Goal: Answer question/provide support: Share knowledge or assist other users

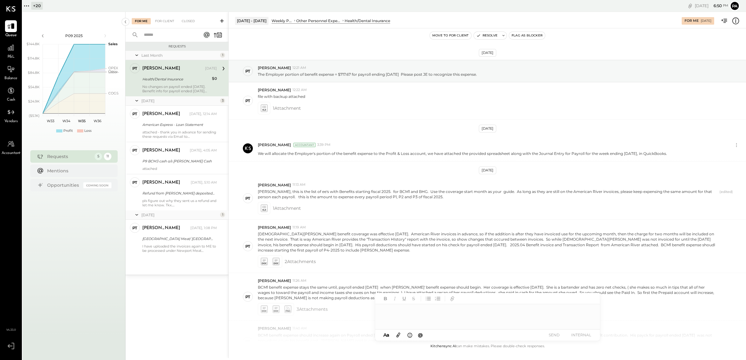
click at [159, 76] on div "Health/Dental Insurance" at bounding box center [176, 79] width 68 height 6
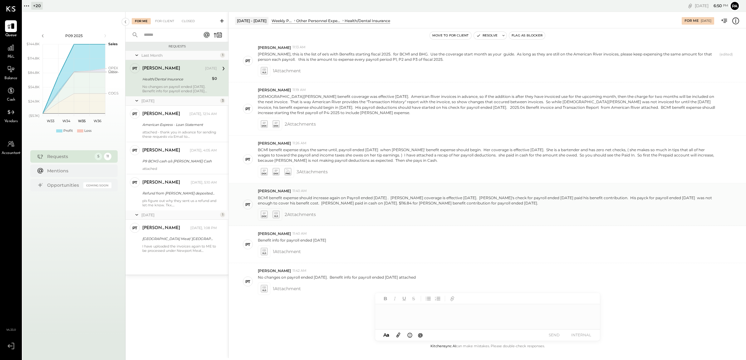
scroll to position [143, 0]
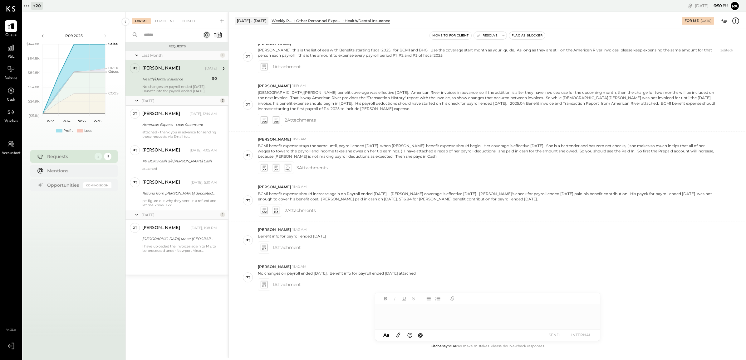
click at [398, 315] on div at bounding box center [487, 317] width 225 height 25
click at [396, 311] on div at bounding box center [487, 317] width 225 height 25
click at [453, 312] on div "**********" at bounding box center [487, 317] width 225 height 25
drag, startPoint x: 383, startPoint y: 310, endPoint x: 540, endPoint y: 316, distance: 157.7
click at [540, 316] on div "**********" at bounding box center [487, 317] width 225 height 25
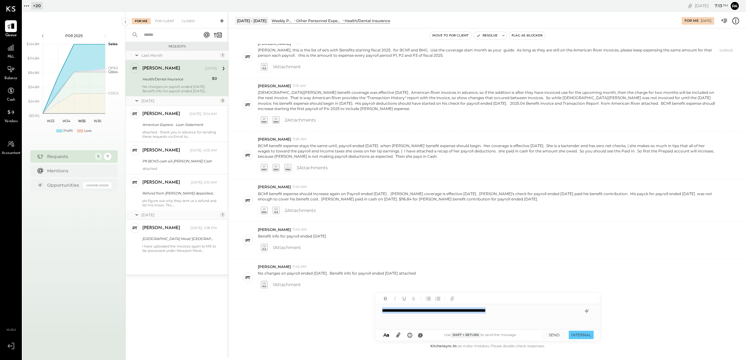
copy div "**********"
click at [519, 310] on div "**********" at bounding box center [487, 317] width 225 height 25
drag, startPoint x: 550, startPoint y: 310, endPoint x: 346, endPoint y: 304, distance: 203.5
click at [346, 304] on div "[DATE] - [DATE] Weekly P&L LABOR Other Personnel Expense Health/Dental Insuranc…" at bounding box center [486, 185] width 517 height 347
copy div "**********"
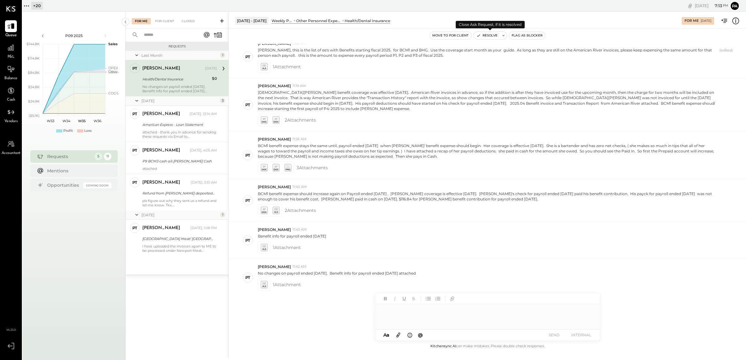
click at [503, 35] on icon at bounding box center [503, 35] width 4 height 4
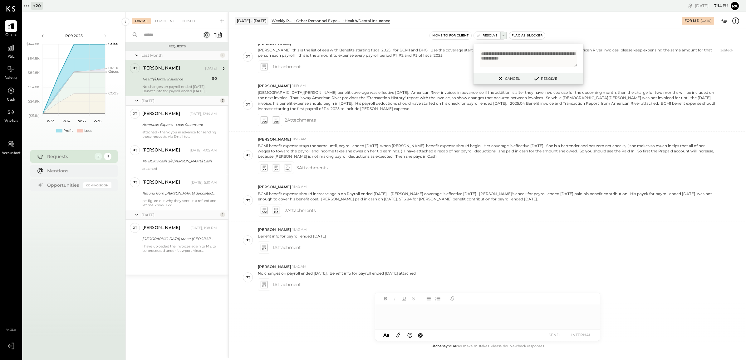
type textarea "**********"
click at [544, 78] on button "Resolve" at bounding box center [545, 78] width 28 height 7
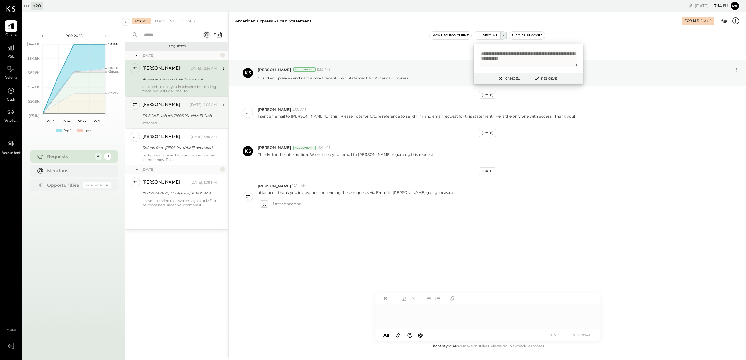
click at [172, 97] on div "PT [PERSON_NAME] Accountant [PERSON_NAME] [DATE], 4:05 AM P9 BCM3 cash o/s [PER…" at bounding box center [176, 112] width 103 height 32
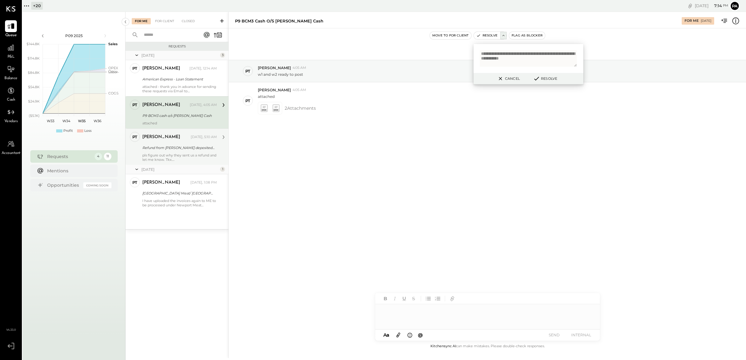
click at [166, 149] on div "Refund from [PERSON_NAME] deposited [DATE]" at bounding box center [178, 148] width 73 height 6
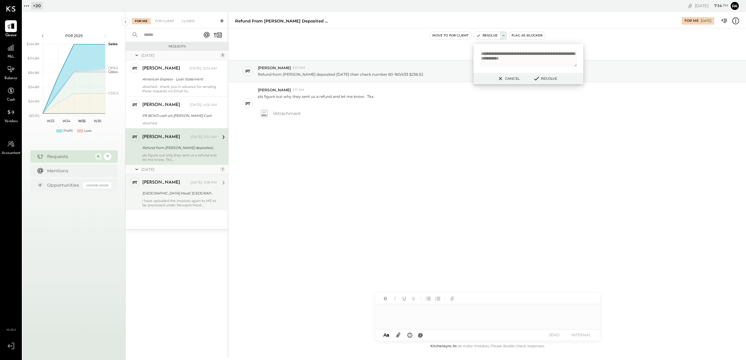
click at [173, 190] on div "[GEOGRAPHIC_DATA] Meat/ [GEOGRAPHIC_DATA] [GEOGRAPHIC_DATA] -BCM1" at bounding box center [178, 193] width 73 height 7
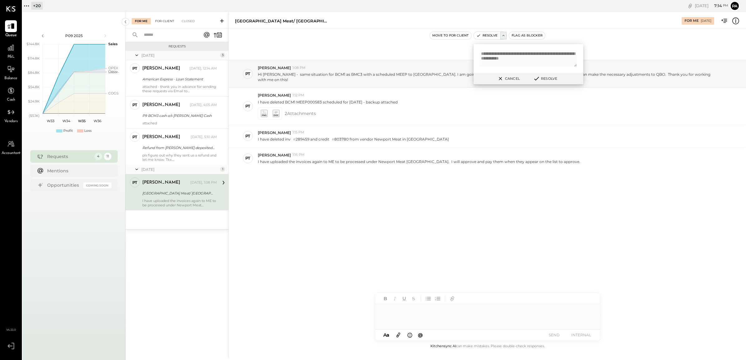
click at [170, 19] on div "For Client" at bounding box center [164, 21] width 25 height 6
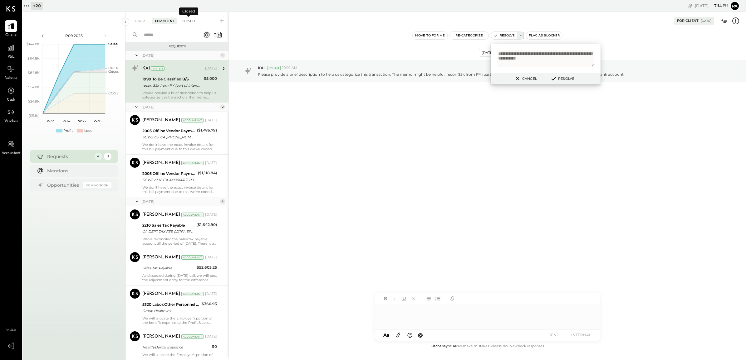
click at [188, 20] on div "Closed" at bounding box center [187, 21] width 19 height 6
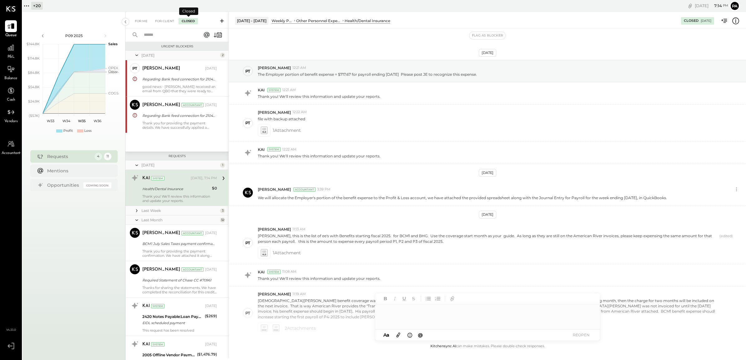
scroll to position [386, 0]
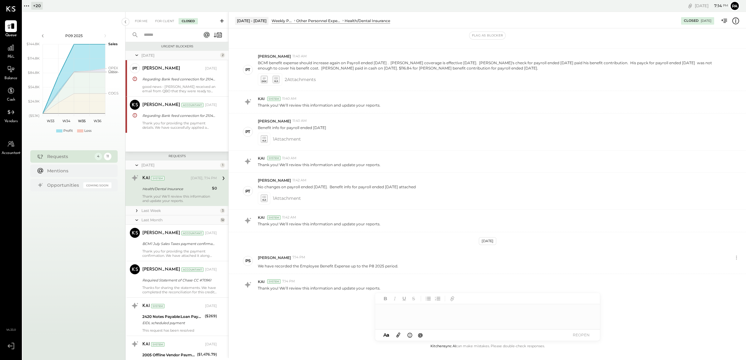
click at [163, 25] on div "For Me For Client Closed" at bounding box center [176, 20] width 103 height 17
click at [164, 20] on div "For Client" at bounding box center [164, 21] width 25 height 6
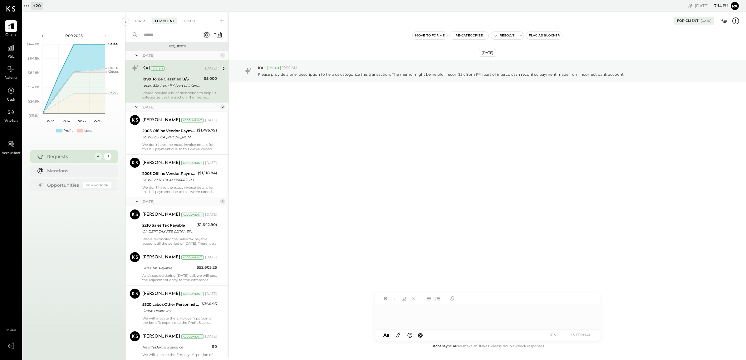
click at [141, 21] on div "For Me" at bounding box center [141, 21] width 19 height 6
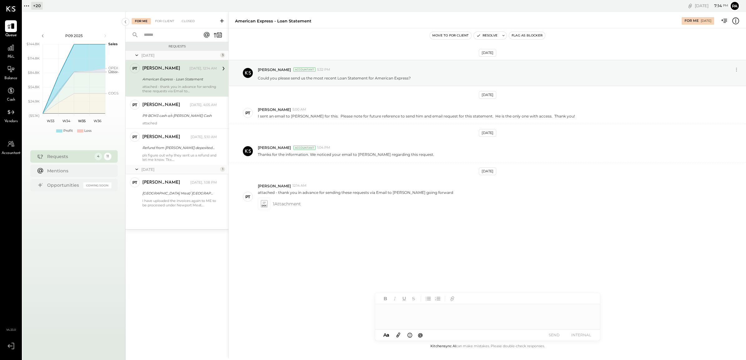
click at [27, 4] on icon at bounding box center [26, 6] width 8 height 8
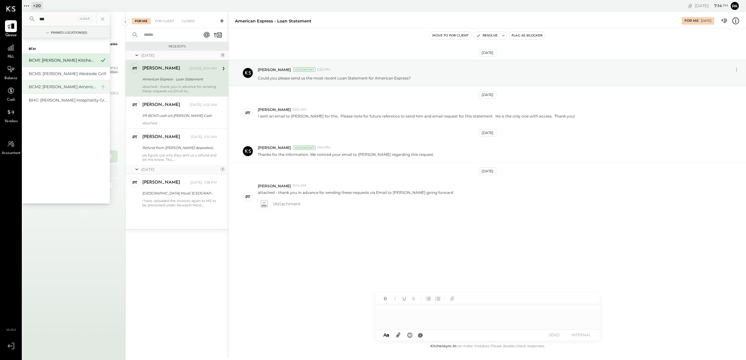
click at [56, 86] on div "BCM2: [PERSON_NAME] American Cooking" at bounding box center [62, 87] width 67 height 6
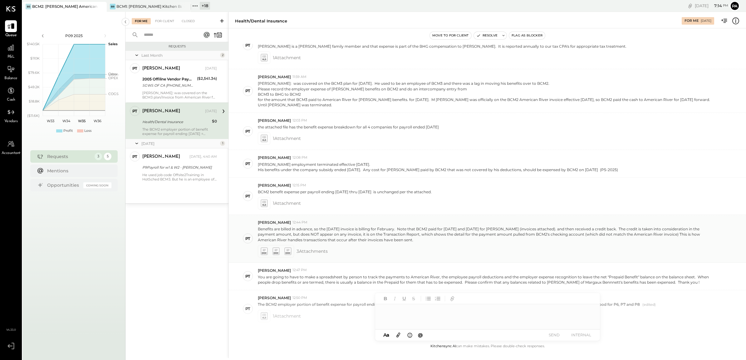
scroll to position [194, 0]
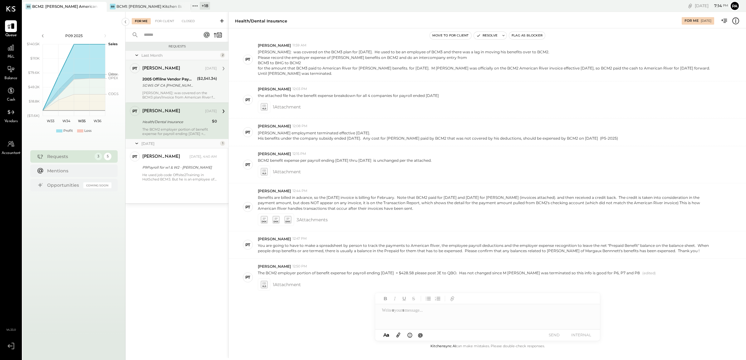
click at [164, 86] on div "SGWS OF CA [PHONE_NUMBER] FL305-625-4171" at bounding box center [168, 85] width 53 height 6
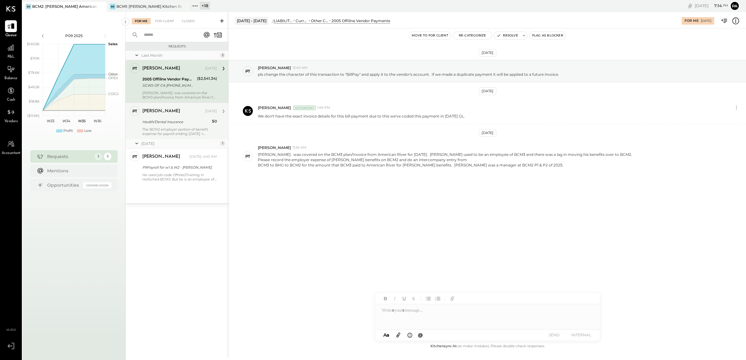
click at [169, 116] on div "[PERSON_NAME] [DATE]" at bounding box center [179, 111] width 75 height 11
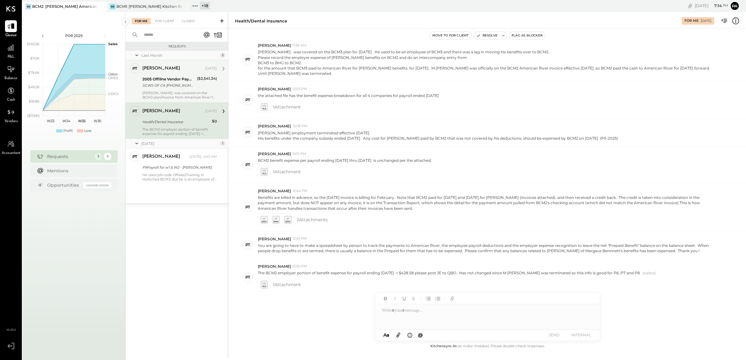
click at [166, 84] on div "SGWS OF CA [PHONE_NUMBER] FL305-625-4171" at bounding box center [168, 85] width 53 height 6
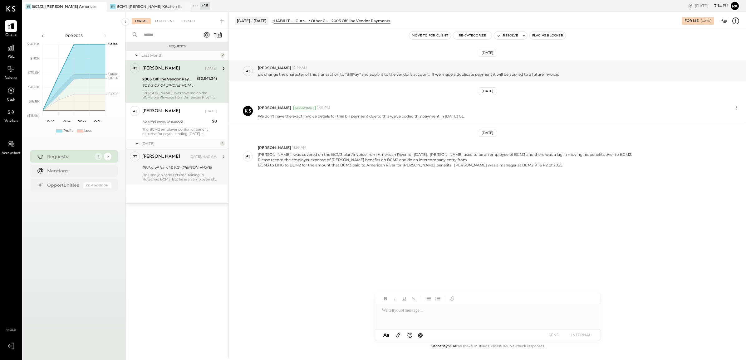
click at [176, 156] on div "[PERSON_NAME]" at bounding box center [165, 157] width 46 height 6
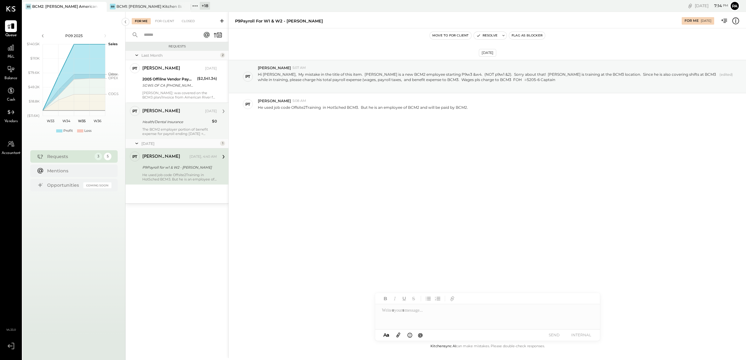
click at [172, 126] on div "[PERSON_NAME] [DATE] Health/Dental Insurance $0 The BCM2 employer portion of be…" at bounding box center [179, 121] width 75 height 30
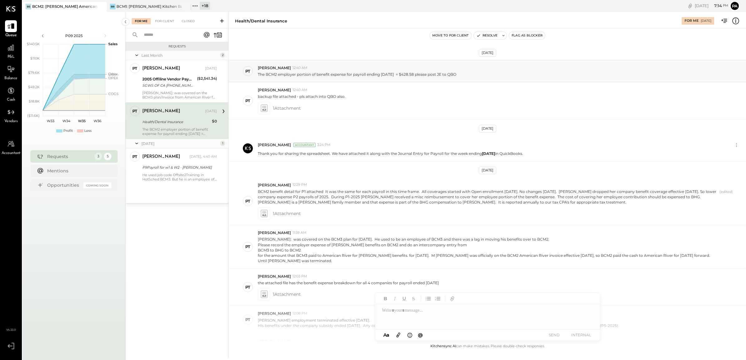
scroll to position [194, 0]
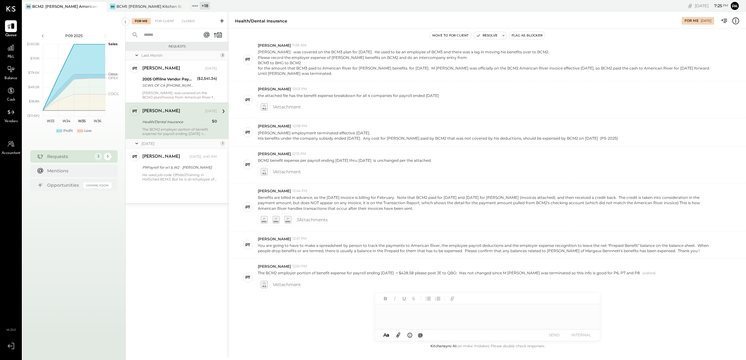
click at [378, 310] on div at bounding box center [487, 317] width 225 height 25
paste div
drag, startPoint x: 548, startPoint y: 309, endPoint x: 358, endPoint y: 306, distance: 190.0
click at [358, 308] on div "Health/Dental Insurance For Me [DATE] Move to for client Resolve Flag as Blocke…" at bounding box center [486, 185] width 517 height 347
click at [501, 35] on icon at bounding box center [503, 35] width 4 height 4
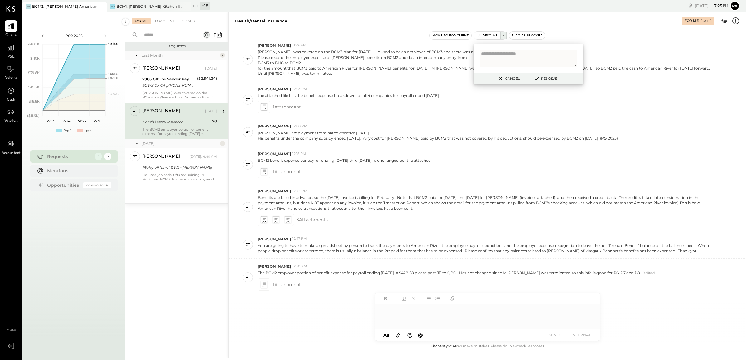
click at [503, 52] on textarea at bounding box center [528, 58] width 97 height 17
type textarea "**********"
click at [547, 78] on button "Resolve" at bounding box center [545, 78] width 28 height 7
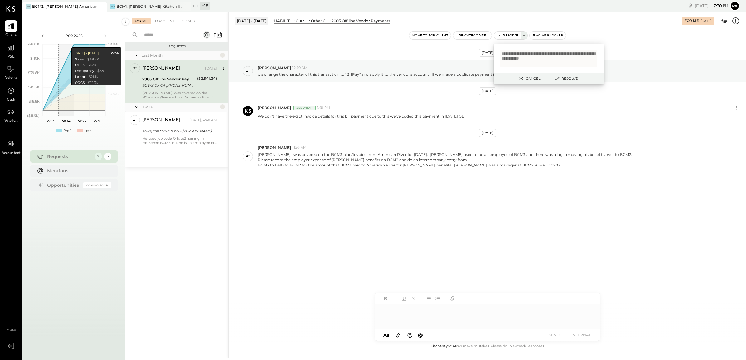
click at [194, 3] on icon at bounding box center [195, 6] width 8 height 8
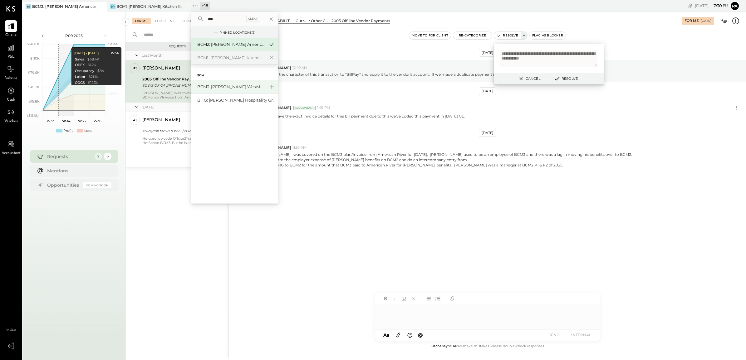
type input "***"
click at [216, 86] on div "BCM3: [PERSON_NAME] Westside Grill" at bounding box center [230, 87] width 67 height 6
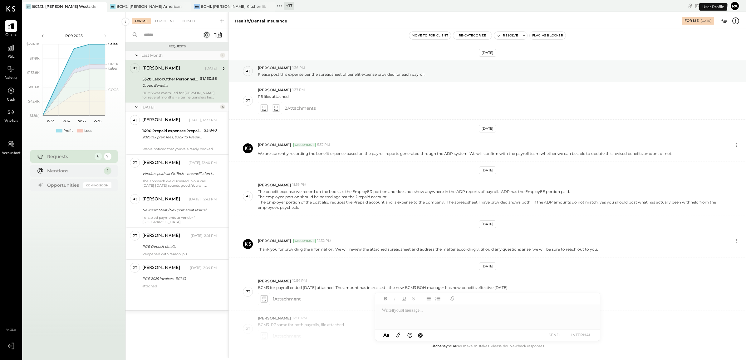
scroll to position [90, 0]
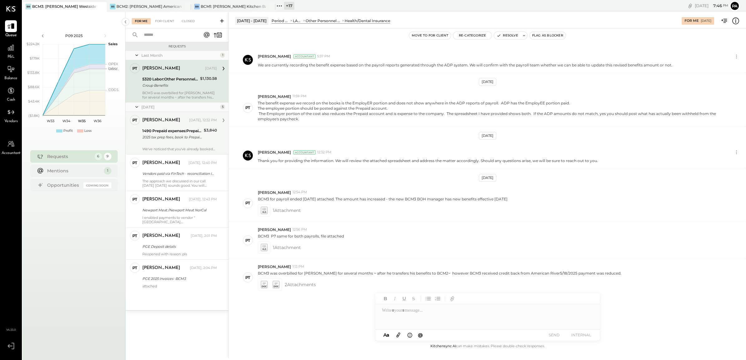
click at [162, 135] on div "2025 tax prep fees, book to Prepaid, amort at $480/period thru P13-2025" at bounding box center [172, 137] width 60 height 6
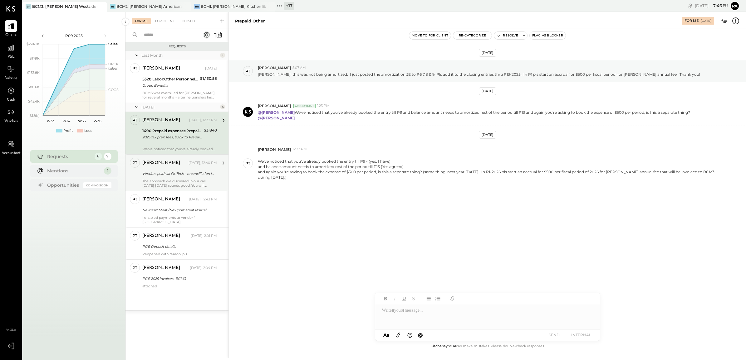
click at [161, 177] on div "Vendors paid via FinTech - reconciliation in [GEOGRAPHIC_DATA]" at bounding box center [178, 173] width 73 height 7
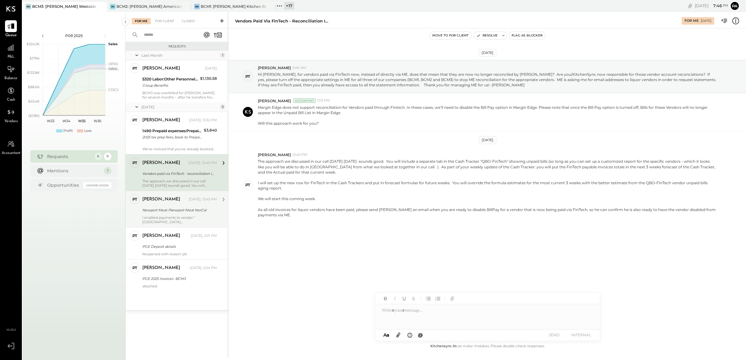
click at [171, 211] on div "Newport Meat /Newport Meat NorCal" at bounding box center [178, 210] width 73 height 6
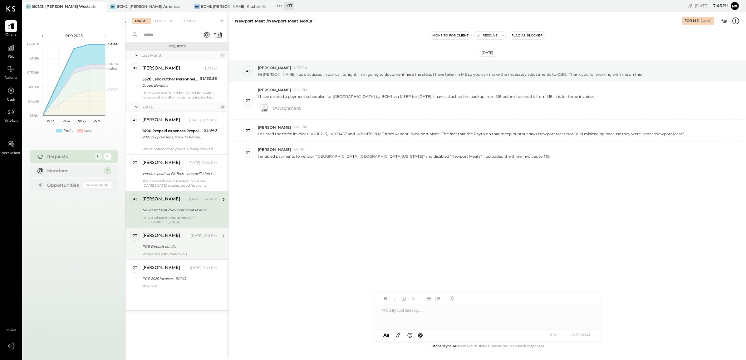
click at [169, 237] on div "[PERSON_NAME]" at bounding box center [165, 236] width 47 height 6
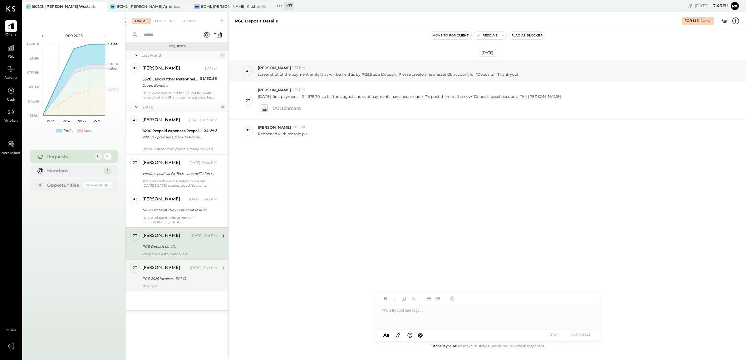
click at [170, 266] on div "[PERSON_NAME]" at bounding box center [165, 268] width 46 height 6
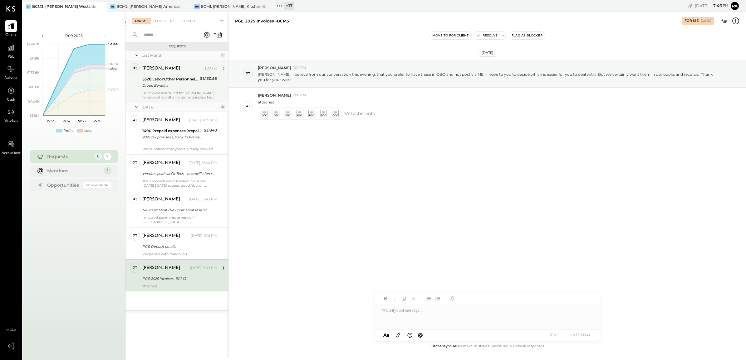
click at [178, 84] on div "Group Benefits" at bounding box center [170, 85] width 56 height 6
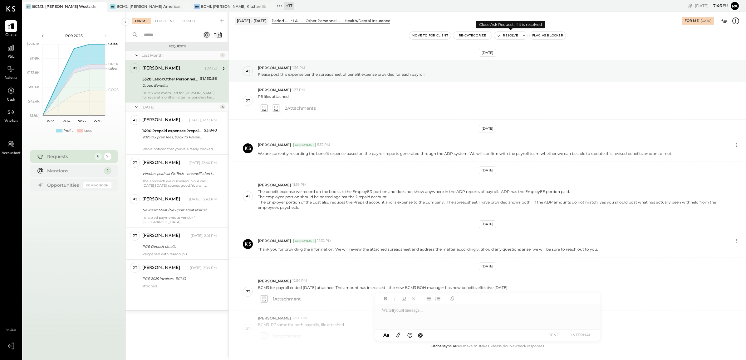
click at [523, 35] on icon at bounding box center [524, 35] width 4 height 4
type textarea "**********"
click at [510, 60] on textarea at bounding box center [548, 58] width 97 height 17
click at [332, 50] on div "[DATE] PT [PERSON_NAME] 1:36 PM Please post this expense per the spreadsheet of…" at bounding box center [487, 193] width 517 height 299
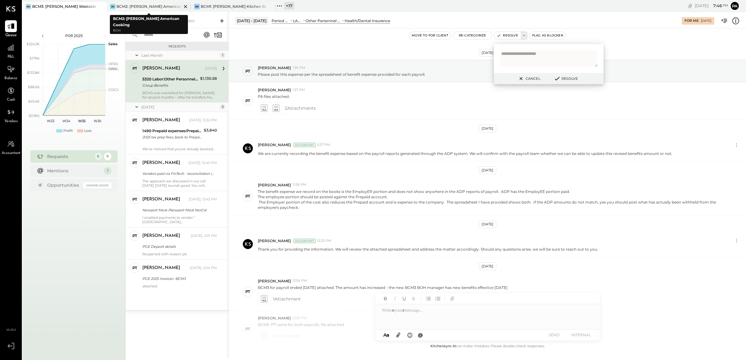
click at [139, 5] on div "BCM2: [PERSON_NAME] American Cooking" at bounding box center [148, 6] width 65 height 5
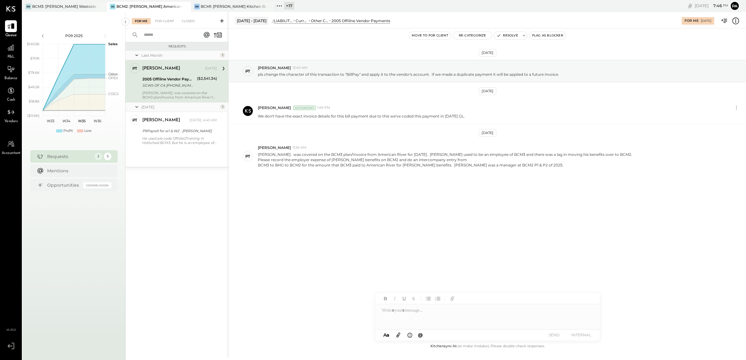
click at [192, 16] on div "For Me For Client Closed" at bounding box center [176, 20] width 103 height 17
click at [191, 20] on div "Closed" at bounding box center [187, 21] width 19 height 6
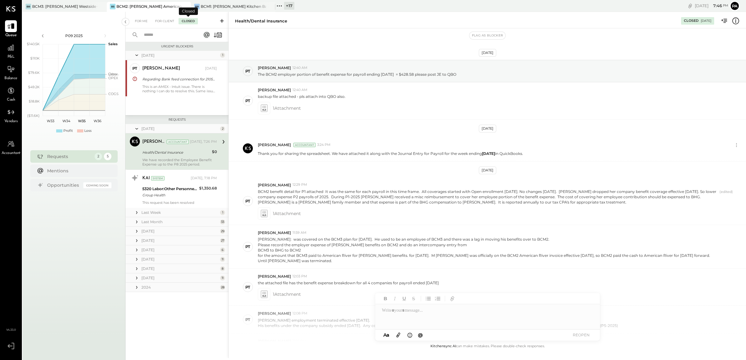
scroll to position [236, 0]
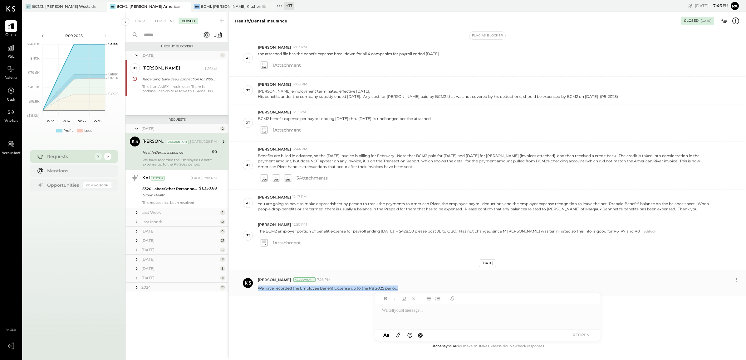
drag, startPoint x: 257, startPoint y: 289, endPoint x: 404, endPoint y: 291, distance: 146.7
click at [404, 291] on div "[PERSON_NAME] Accountant 7:26 PM We have recorded the Employee Benefit Expense …" at bounding box center [487, 284] width 517 height 26
copy p "We have recorded the Employee Benefit Expense up to the P8 2025 period."
click at [68, 3] on div "BR BCM3: [PERSON_NAME] Westside Grill" at bounding box center [64, 7] width 84 height 10
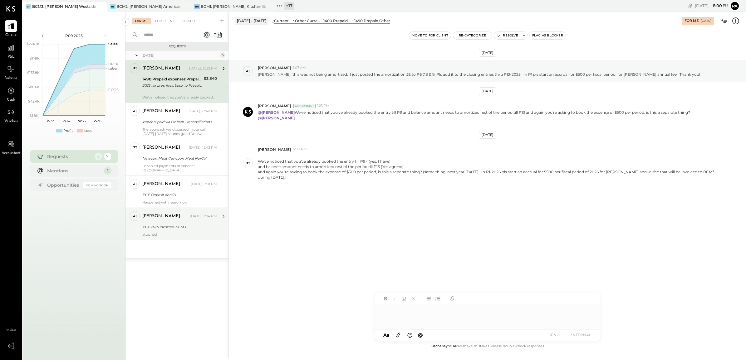
click at [175, 222] on div "[PERSON_NAME] [DATE], 2:04 PM" at bounding box center [179, 216] width 75 height 11
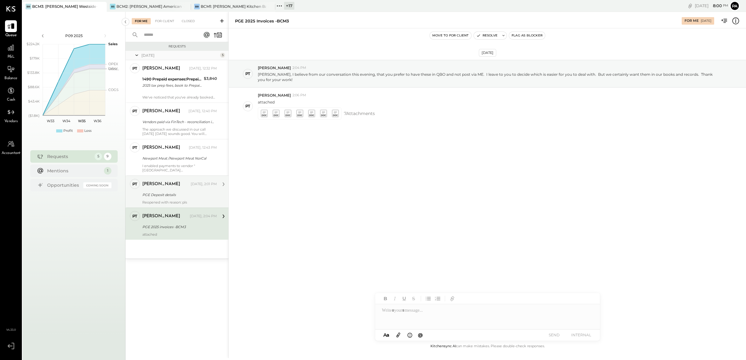
click at [171, 192] on div "PGE Deposit details" at bounding box center [178, 195] width 73 height 6
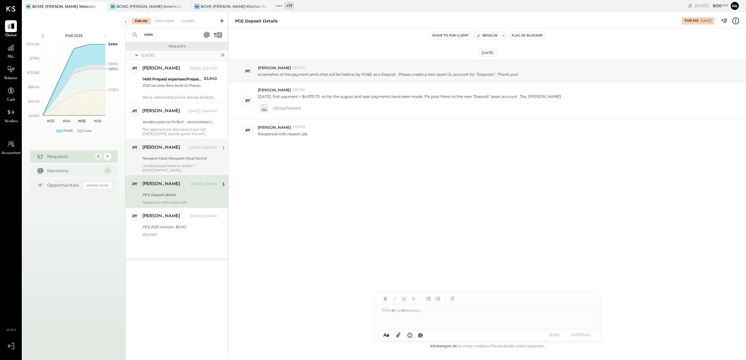
click at [158, 164] on div "I enabled payments to vendor "[GEOGRAPHIC_DATA] [GEOGRAPHIC_DATA][US_STATE]" an…" at bounding box center [179, 168] width 75 height 9
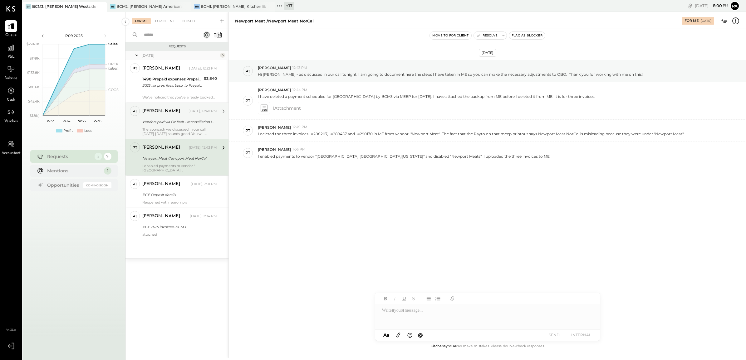
click at [184, 123] on div "Vendors paid via FinTech - reconciliation in [GEOGRAPHIC_DATA]" at bounding box center [178, 122] width 73 height 6
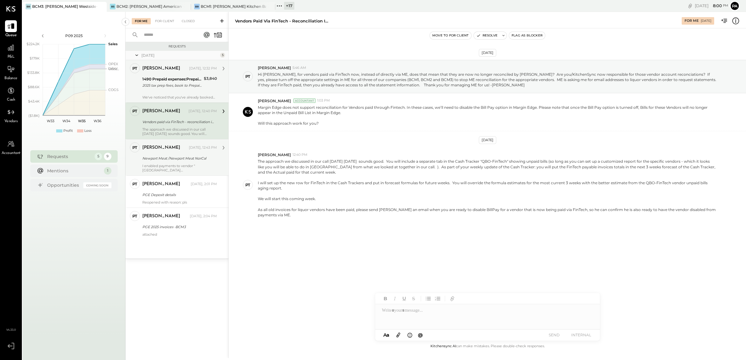
click at [169, 88] on div "2025 tax prep fees, book to Prepaid, amort at $480/period thru P13-2025" at bounding box center [172, 85] width 60 height 6
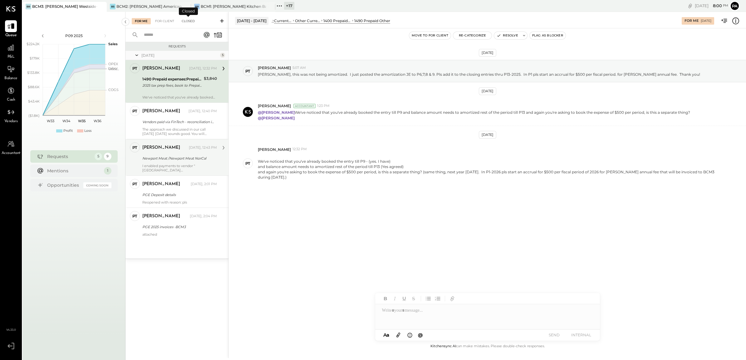
click at [186, 19] on div "Closed" at bounding box center [187, 21] width 19 height 6
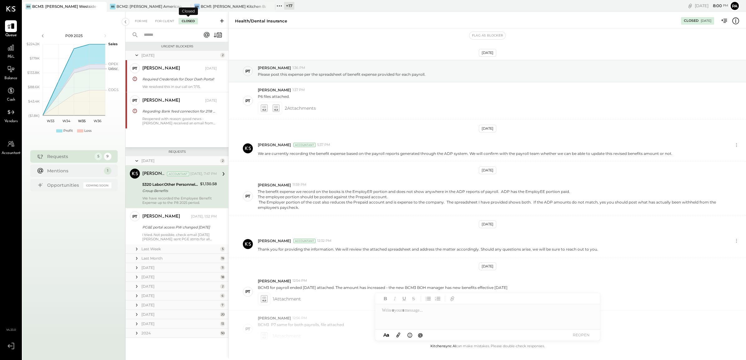
scroll to position [132, 0]
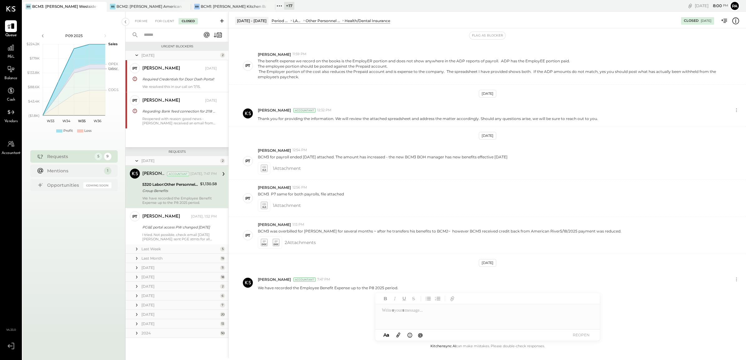
click at [172, 39] on input "text" at bounding box center [168, 35] width 56 height 10
click at [277, 5] on icon at bounding box center [279, 6] width 8 height 8
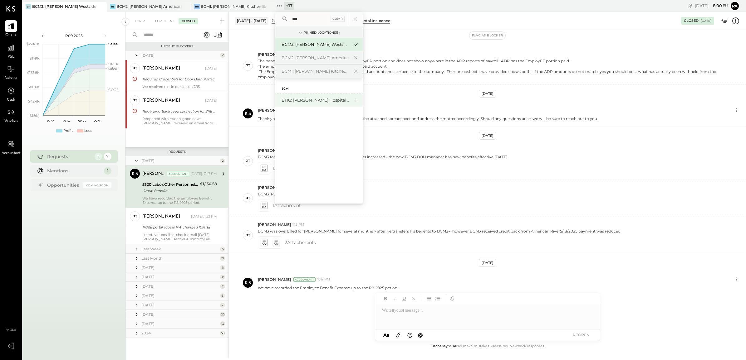
type input "***"
click at [309, 97] on div "BHG: [PERSON_NAME] Hospitality Group, LLC" at bounding box center [318, 100] width 87 height 13
click at [324, 101] on div "BHG: [PERSON_NAME] Hospitality Group, LLC" at bounding box center [314, 100] width 67 height 6
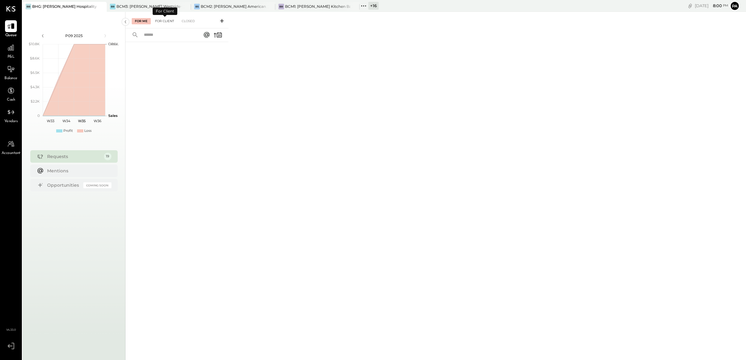
click at [174, 19] on div "For Client" at bounding box center [164, 21] width 25 height 6
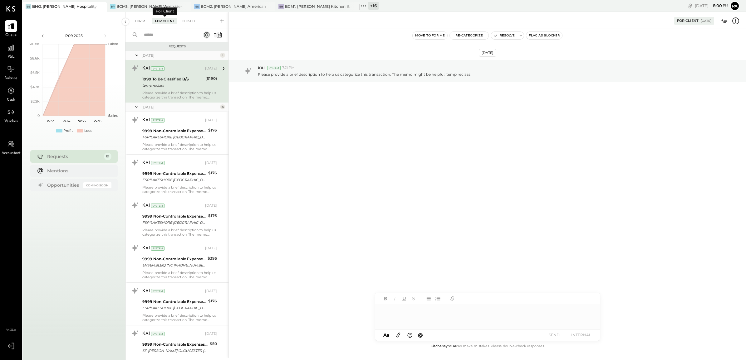
click at [133, 23] on div "For Me" at bounding box center [141, 21] width 19 height 6
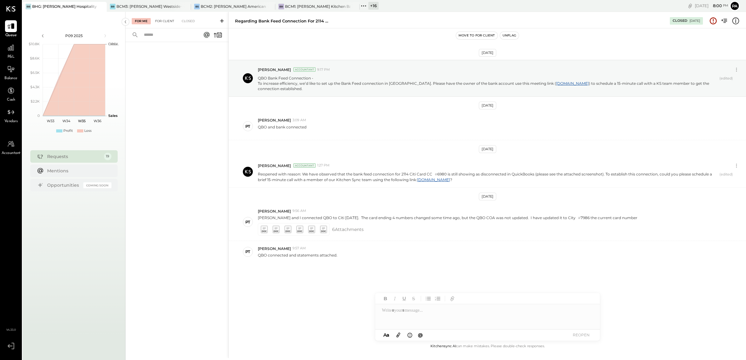
click at [170, 22] on div "For Client" at bounding box center [164, 21] width 25 height 6
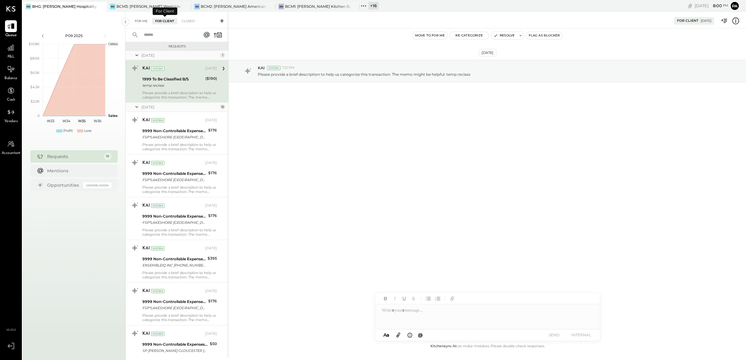
click at [141, 21] on div "For Me" at bounding box center [141, 21] width 19 height 6
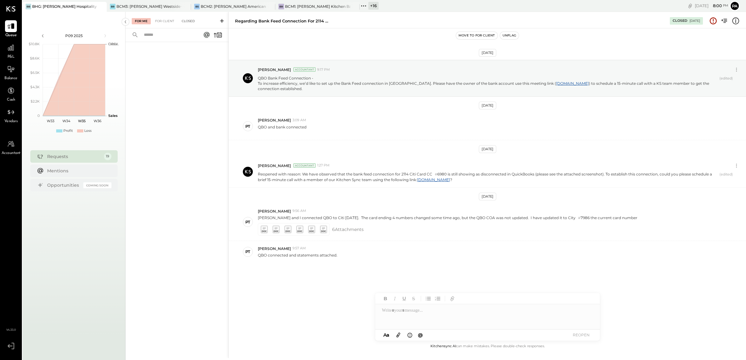
click at [188, 21] on div "Closed" at bounding box center [187, 21] width 19 height 6
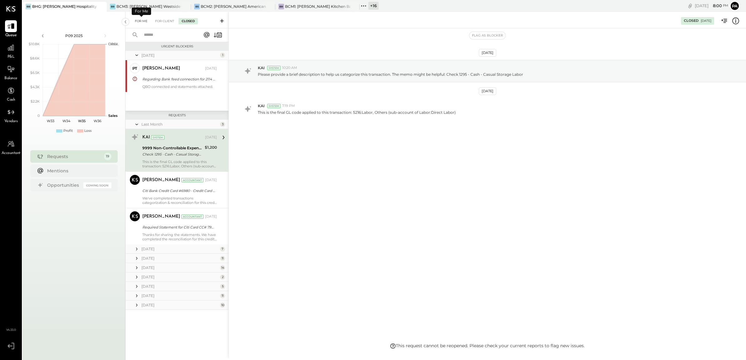
click at [139, 21] on div "For Me" at bounding box center [141, 21] width 19 height 6
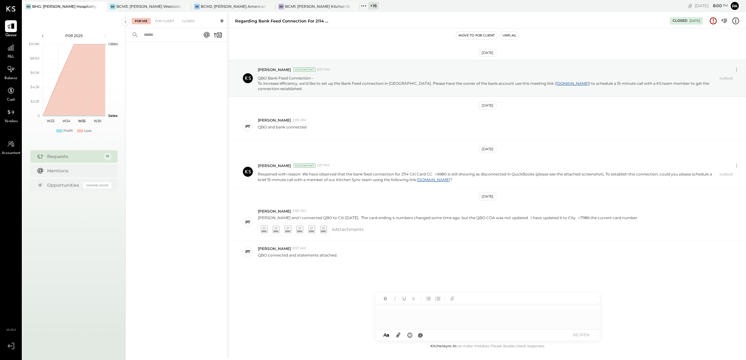
click at [11, 347] on icon at bounding box center [10, 346] width 11 height 9
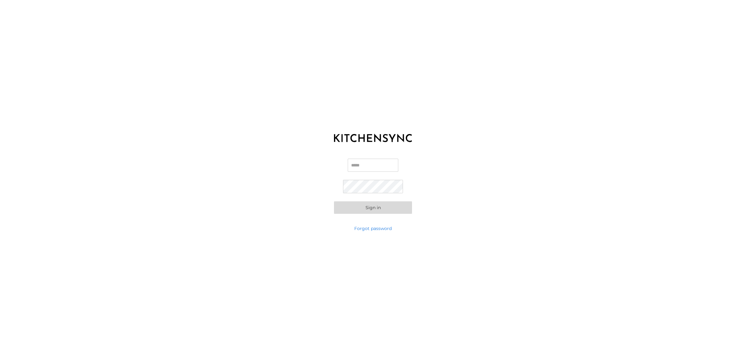
type input "**********"
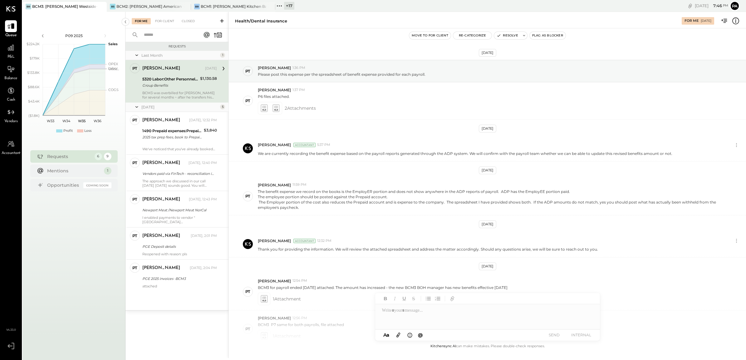
scroll to position [90, 0]
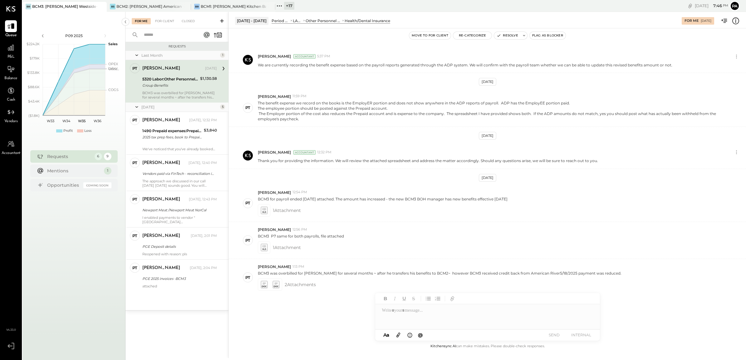
drag, startPoint x: 122, startPoint y: 55, endPoint x: 134, endPoint y: 64, distance: 14.6
click at [127, 59] on div "P09 2025 polygon, polyline { transition: fill-opacity 0.1s, stroke-opacity 0.1s…" at bounding box center [383, 192] width 723 height 360
drag, startPoint x: 134, startPoint y: 64, endPoint x: 183, endPoint y: 86, distance: 54.6
click at [183, 86] on div "Group Benefits" at bounding box center [170, 85] width 56 height 6
click at [189, 87] on div "Group Benefits" at bounding box center [170, 85] width 56 height 6
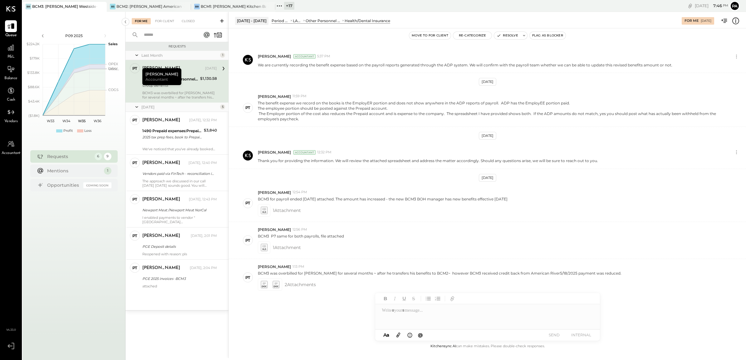
click at [400, 206] on div at bounding box center [487, 317] width 225 height 25
paste div
drag, startPoint x: 549, startPoint y: 312, endPoint x: 361, endPoint y: 302, distance: 188.8
click at [361, 206] on div "May 22 - Jun 18, 2025 Period P&L LABOR Other Personnel Expense Health/Dental In…" at bounding box center [486, 185] width 517 height 347
click at [400, 37] on icon at bounding box center [524, 35] width 4 height 4
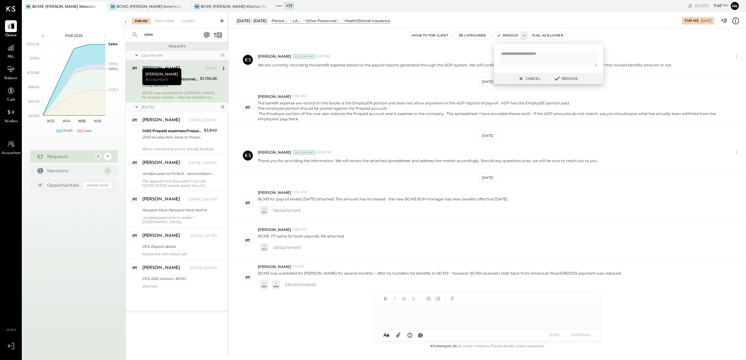
click at [400, 56] on textarea at bounding box center [548, 58] width 97 height 17
type textarea "**********"
click at [400, 79] on button "Resolve" at bounding box center [565, 78] width 28 height 7
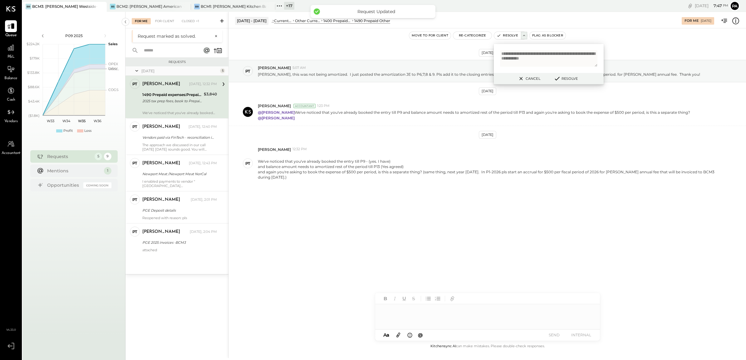
click at [215, 36] on button "×" at bounding box center [214, 36] width 6 height 6
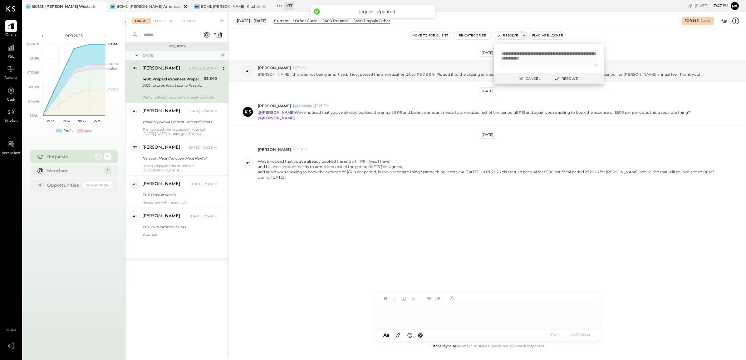
click at [136, 2] on div "BS BCM2: Sacramento - Bennett’s American Cooking" at bounding box center [149, 7] width 84 height 10
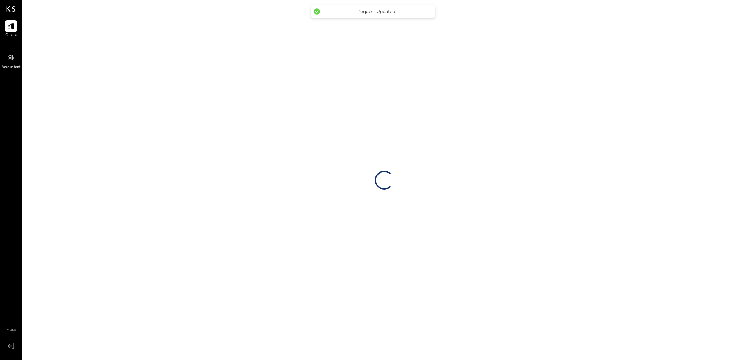
click at [227, 7] on div "Loading…" at bounding box center [383, 180] width 723 height 360
